Goal: Check status: Check status

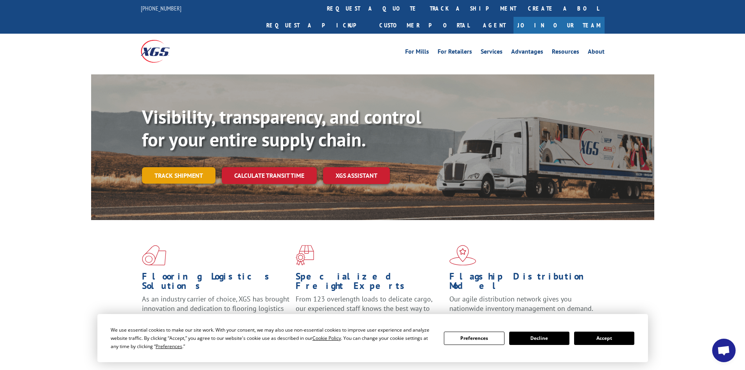
click at [179, 167] on link "Track shipment" at bounding box center [179, 175] width 74 height 16
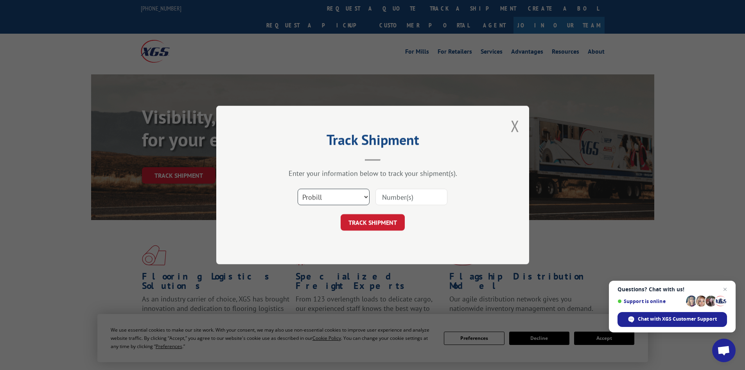
click at [338, 196] on select "Select category... Probill BOL PO" at bounding box center [334, 197] width 72 height 16
select select "bol"
click at [298, 189] on select "Select category... Probill BOL PO" at bounding box center [334, 197] width 72 height 16
click at [395, 197] on input at bounding box center [411, 197] width 72 height 16
paste input "6022768"
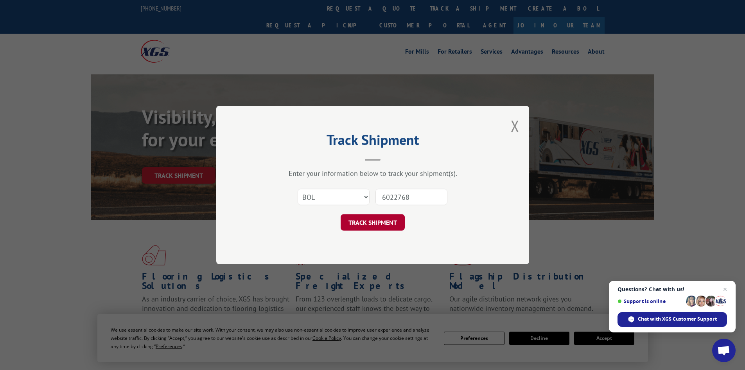
type input "6022768"
click at [376, 223] on button "TRACK SHIPMENT" at bounding box center [373, 222] width 64 height 16
